Goal: Task Accomplishment & Management: Manage account settings

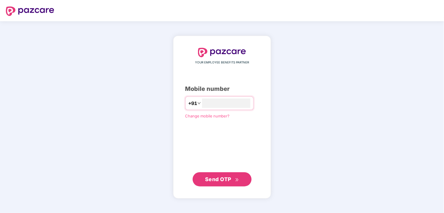
type input "**********"
click at [226, 178] on span "Send OTP" at bounding box center [218, 179] width 26 height 6
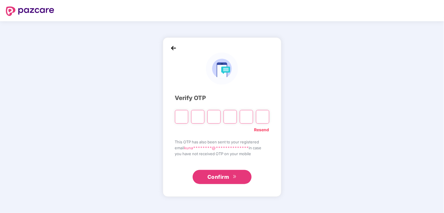
type input "*"
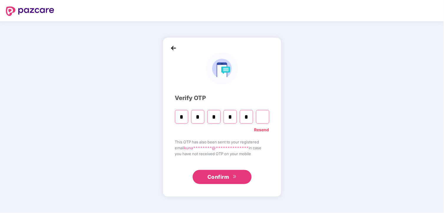
type input "*"
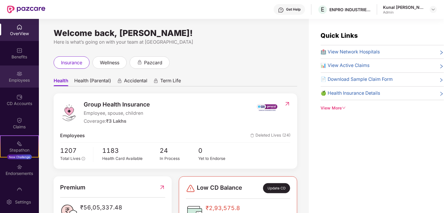
click at [14, 84] on div "Employees" at bounding box center [19, 76] width 39 height 22
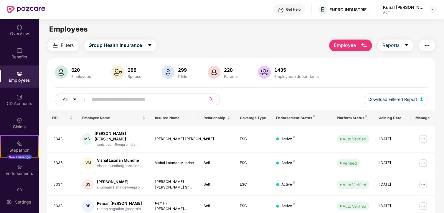
click at [140, 98] on input "text" at bounding box center [145, 99] width 106 height 9
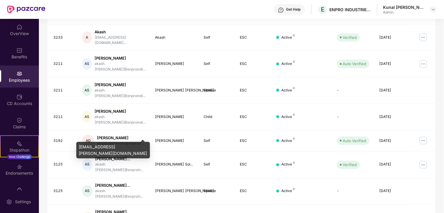
scroll to position [159, 0]
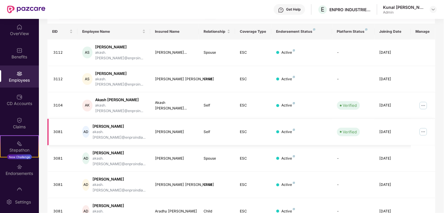
scroll to position [149, 0]
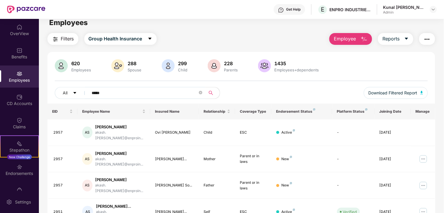
scroll to position [0, 0]
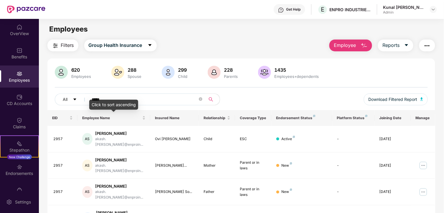
click at [109, 100] on div "Click to sort ascending" at bounding box center [113, 105] width 49 height 10
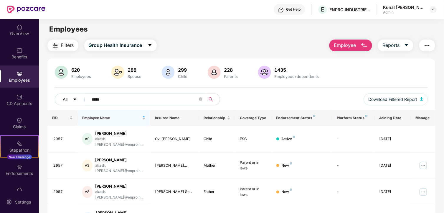
drag, startPoint x: 106, startPoint y: 97, endPoint x: 58, endPoint y: 97, distance: 48.0
click at [58, 97] on div "All *****" at bounding box center [148, 99] width 186 height 12
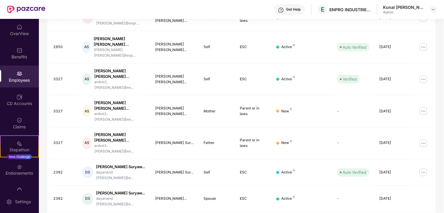
scroll to position [179, 0]
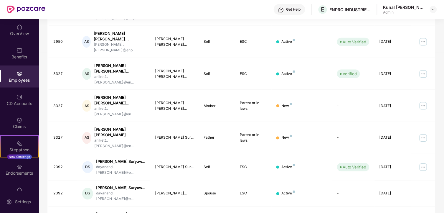
type input "******"
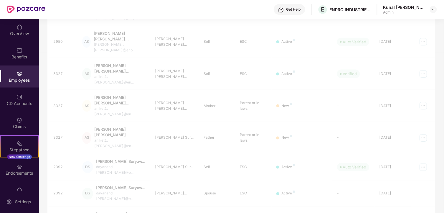
scroll to position [19, 0]
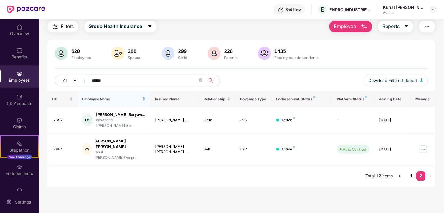
click at [412, 171] on link "1" at bounding box center [411, 175] width 9 height 9
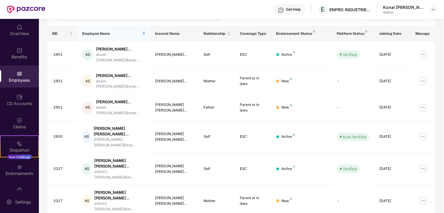
scroll to position [117, 0]
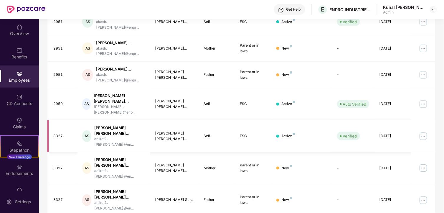
click at [422, 131] on img at bounding box center [423, 135] width 9 height 9
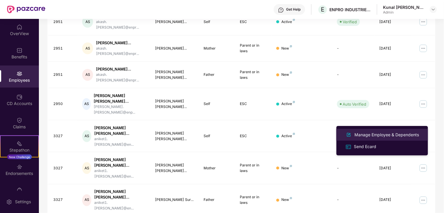
click at [388, 131] on div "Manage Employee & Dependents" at bounding box center [386, 134] width 67 height 6
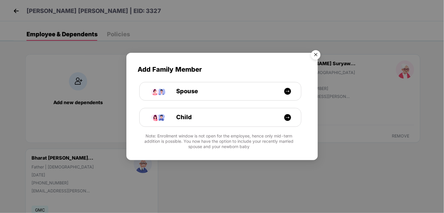
click at [313, 55] on img "Close" at bounding box center [315, 55] width 16 height 16
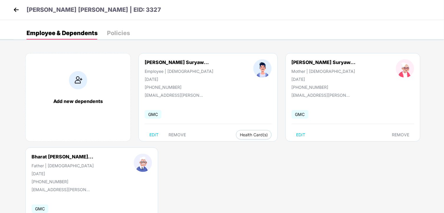
scroll to position [0, 0]
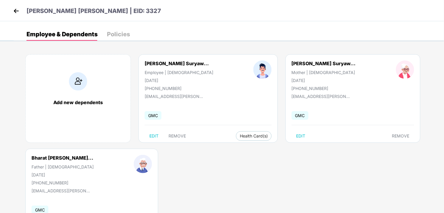
click at [19, 9] on img at bounding box center [16, 10] width 9 height 9
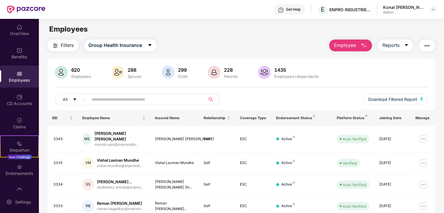
click at [130, 97] on input "text" at bounding box center [145, 99] width 106 height 9
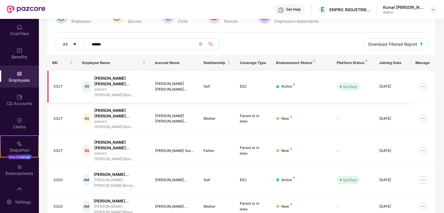
scroll to position [65, 0]
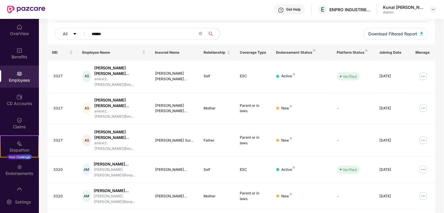
click at [19, 80] on div "Employees" at bounding box center [19, 80] width 39 height 6
click at [112, 34] on div "Click to sort ascending" at bounding box center [113, 39] width 49 height 10
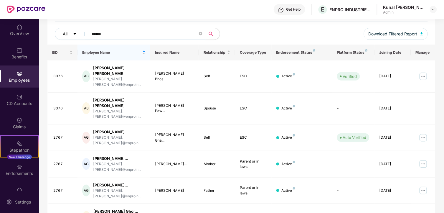
drag, startPoint x: 108, startPoint y: 31, endPoint x: 80, endPoint y: 32, distance: 28.3
click at [80, 31] on div "All ******" at bounding box center [148, 34] width 186 height 12
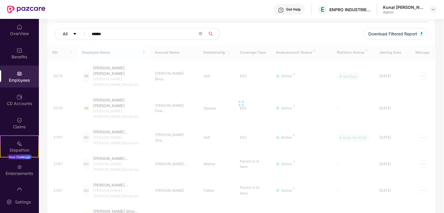
scroll to position [42, 0]
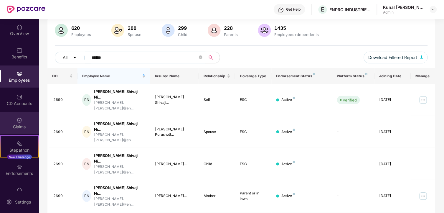
type input "******"
click at [15, 123] on div "Claims" at bounding box center [19, 123] width 39 height 22
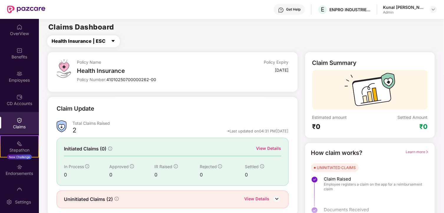
click at [108, 42] on button "Health Insurance | ESC" at bounding box center [83, 41] width 73 height 12
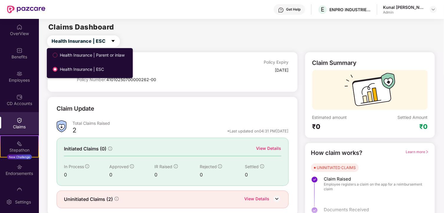
click at [103, 54] on span "Health Insurance | Parent or inlaw" at bounding box center [92, 55] width 70 height 6
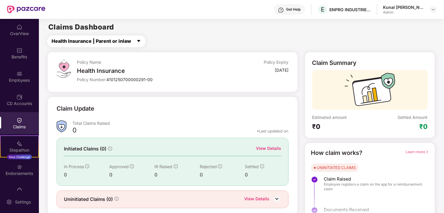
click at [116, 39] on span "Health Insurance | Parent or inlaw" at bounding box center [92, 40] width 80 height 7
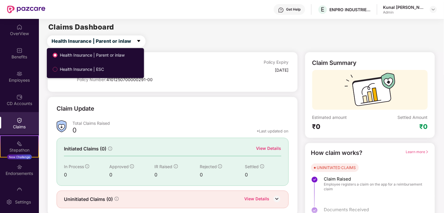
click at [95, 70] on span "Health Insurance | ESC" at bounding box center [81, 69] width 49 height 6
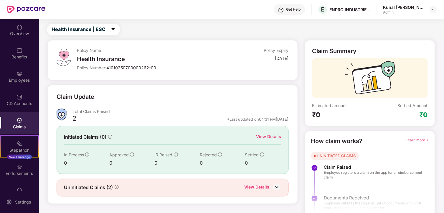
scroll to position [18, 0]
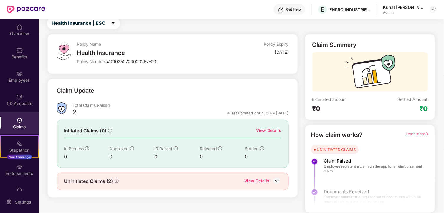
click at [268, 177] on div "Uninitiated Claims (2) View Details" at bounding box center [173, 181] width 232 height 18
click at [269, 182] on div "View Details" at bounding box center [256, 181] width 25 height 8
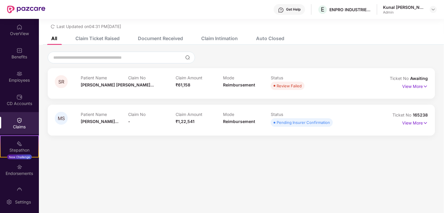
click at [107, 41] on div "Claim Ticket Raised" at bounding box center [97, 38] width 44 height 6
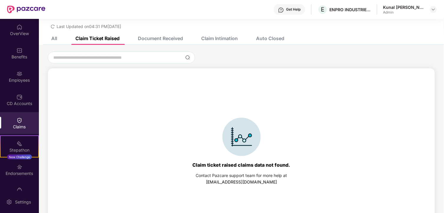
click at [158, 34] on div "Document Received" at bounding box center [156, 38] width 54 height 13
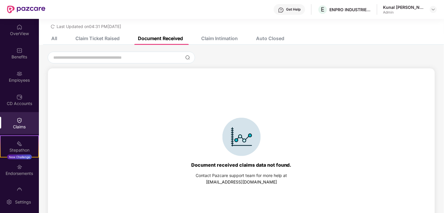
click at [220, 36] on div "Claim Intimation" at bounding box center [219, 38] width 37 height 6
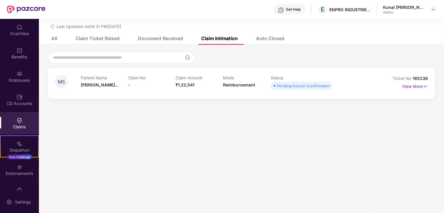
click at [92, 37] on div "Claim Ticket Raised" at bounding box center [97, 38] width 44 height 6
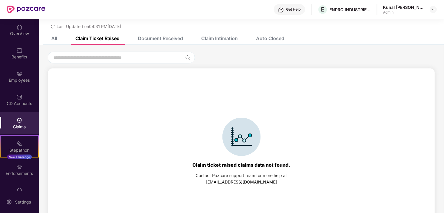
click at [55, 36] on div "All" at bounding box center [54, 38] width 6 height 6
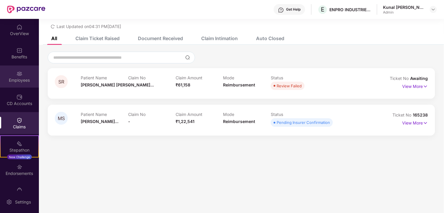
click at [19, 80] on div "Employees" at bounding box center [19, 80] width 39 height 6
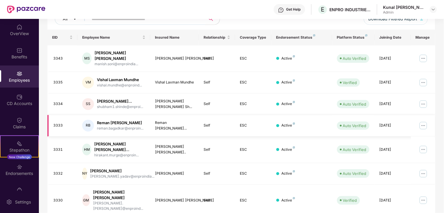
scroll to position [0, 0]
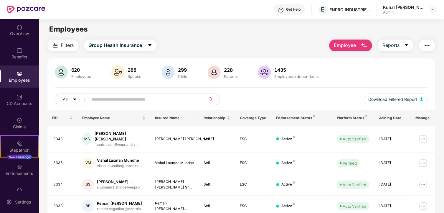
click at [19, 75] on img at bounding box center [19, 74] width 6 height 6
